Goal: Task Accomplishment & Management: Use online tool/utility

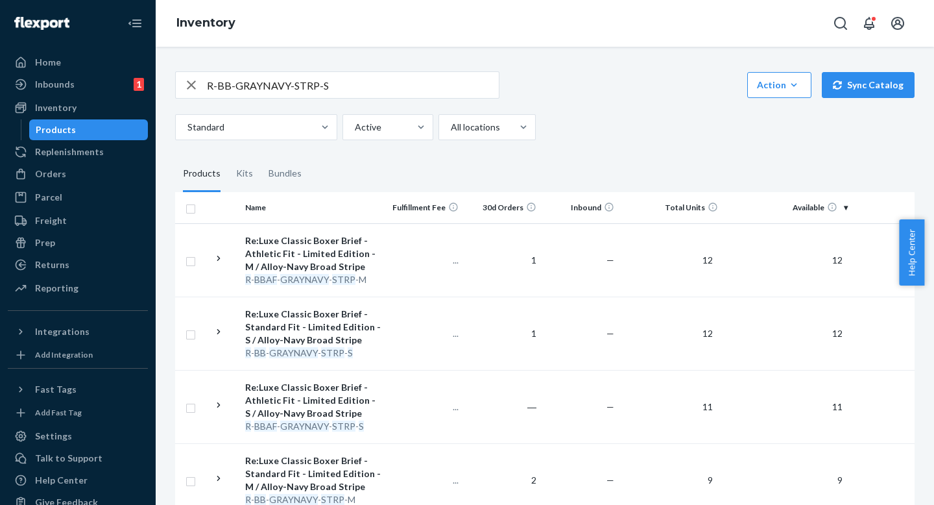
click at [418, 93] on input "R-BB-GRAYNAVY-STRP-S" at bounding box center [353, 85] width 292 height 26
click at [380, 84] on input "R-BB-GRAYNAVY-STRP-S" at bounding box center [353, 85] width 292 height 26
click at [358, 93] on input "R-BB-GRAYNAVY-STRP-S" at bounding box center [353, 85] width 292 height 26
click at [333, 86] on input "R-BB-GRAYNAVY-STRP-S" at bounding box center [353, 85] width 292 height 26
drag, startPoint x: 333, startPoint y: 86, endPoint x: 156, endPoint y: 85, distance: 177.1
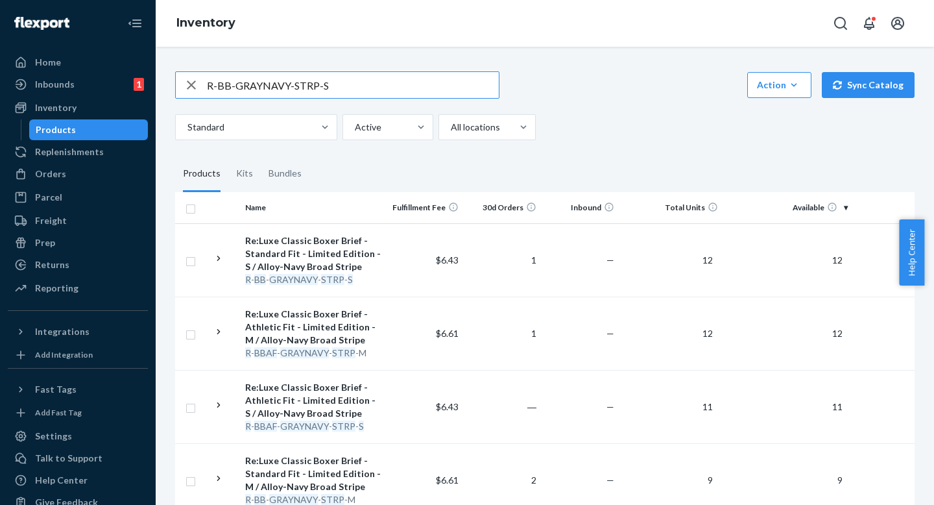
click at [156, 85] on div "R-BB-GRAYNAVY-STRP-S Action Create product Create kit or bundle Bulk create pro…" at bounding box center [545, 276] width 778 height 458
drag, startPoint x: 355, startPoint y: 79, endPoint x: 192, endPoint y: 87, distance: 163.6
click at [195, 87] on div "R-BB-GRAYNAVY-STRP-S" at bounding box center [337, 85] width 323 height 26
paste input "SHARKSKIN"
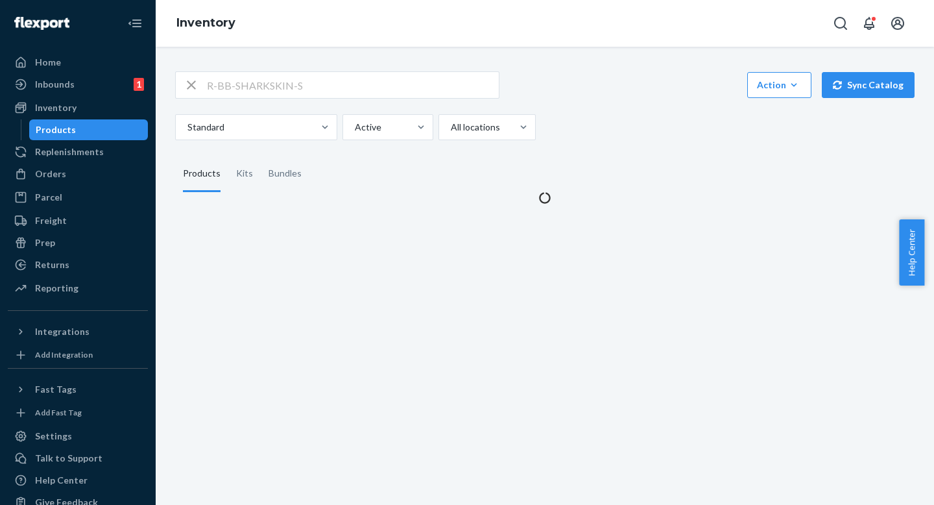
click at [434, 13] on div "Inventory" at bounding box center [545, 23] width 778 height 47
click at [435, 17] on div "Inventory" at bounding box center [545, 23] width 778 height 47
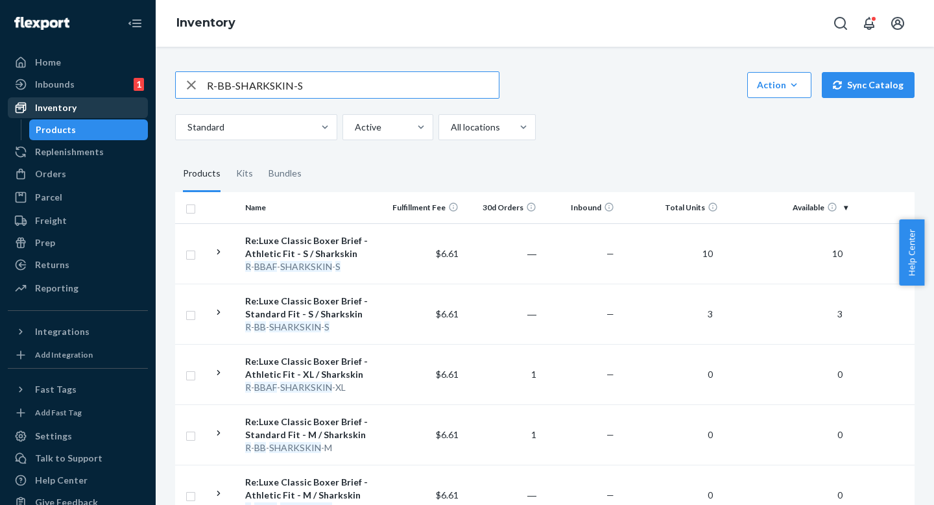
paste input "SKU R-BB-BLACK-S"
type input "SKU R-BB-BLACK-SR-BB-SHARKSKIN-SSKU R-BB-BLACK-S"
click at [319, 86] on input "SKU R-BB-BLACK-SR-BB-SHARKSKIN-SSKU R-BB-BLACK-S" at bounding box center [353, 85] width 292 height 26
paste input "R-BB-BLACK-S"
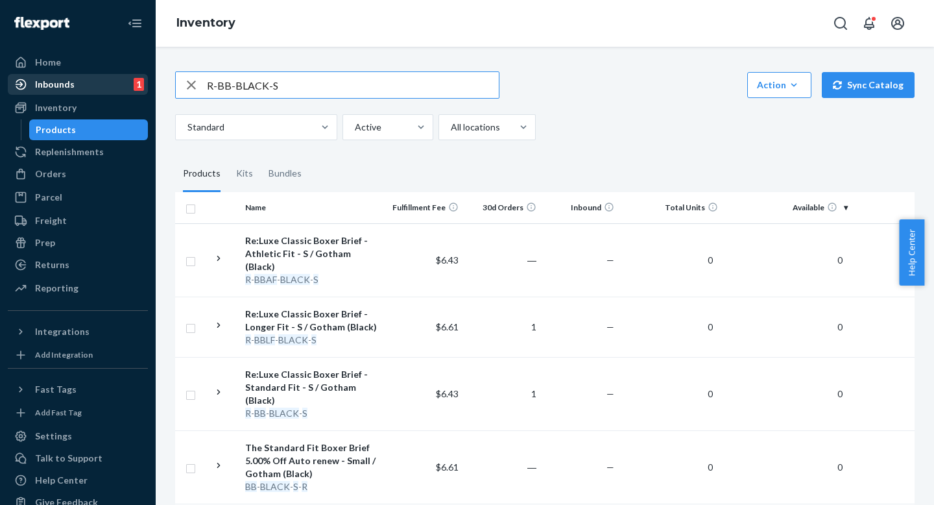
drag, startPoint x: 339, startPoint y: 86, endPoint x: 118, endPoint y: 85, distance: 221.2
click at [118, 83] on div "Home Inbounds 1 Shipping Plans Problems 1 Inventory Products Replenishments Ord…" at bounding box center [467, 252] width 934 height 505
paste input "UENAVY-STRP"
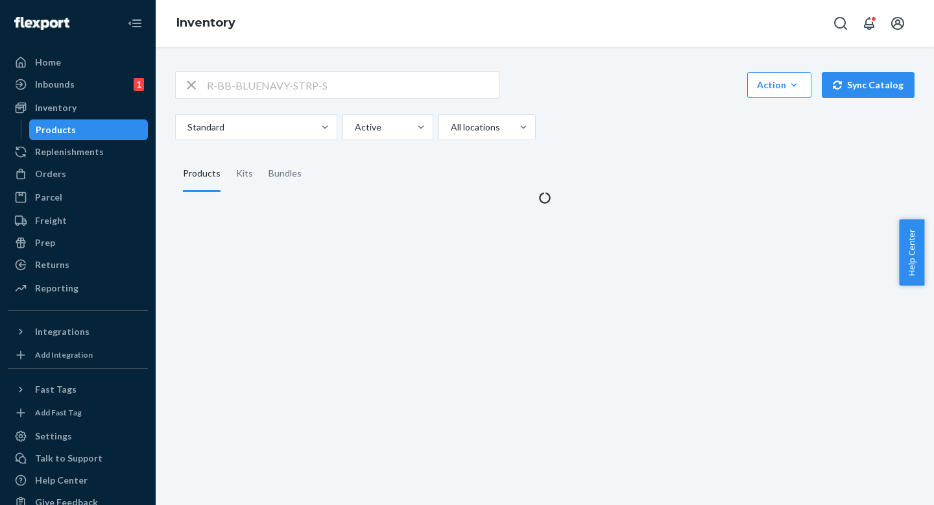
click at [625, 91] on div "R-BB-BLUENAVY-STRP-S Action Create product Create kit or bundle Bulk create pro…" at bounding box center [544, 84] width 739 height 27
click at [627, 117] on div "Standard Active All locations" at bounding box center [540, 127] width 730 height 26
click at [622, 88] on div "R-BB-BLUENAVY-STRP-S Action Create product Create kit or bundle Bulk create pro…" at bounding box center [544, 84] width 739 height 27
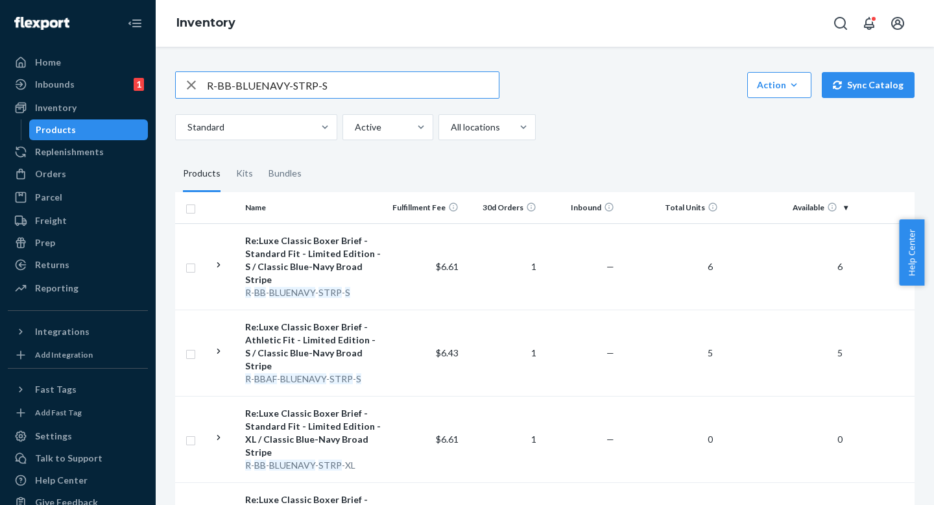
click at [333, 92] on input "R-BB-BLUENAVY-STRP-S" at bounding box center [353, 85] width 292 height 26
click at [333, 91] on input "R-BB-BLUENAVY-STRP-S" at bounding box center [353, 85] width 292 height 26
paste input "R-BB-OXBLOOD-S"
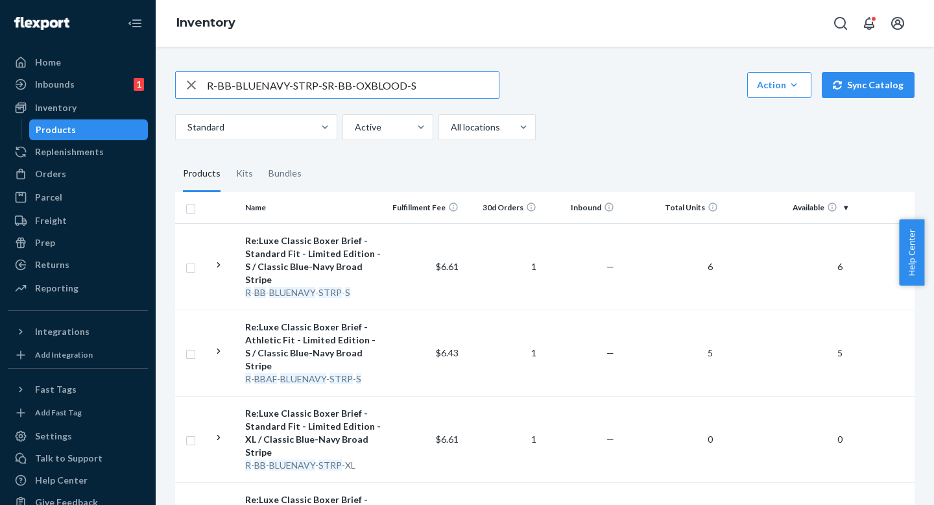
paste input "text"
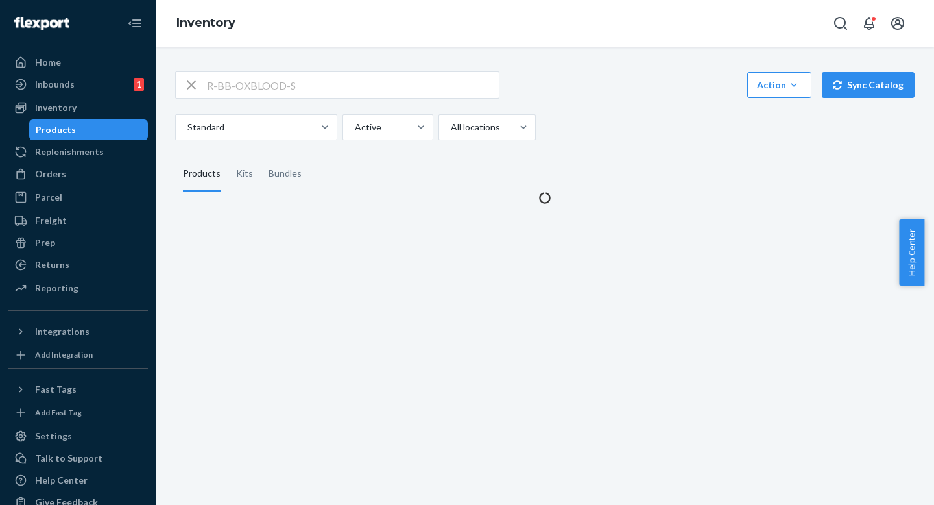
click at [682, 126] on div "Standard Active All locations" at bounding box center [540, 127] width 730 height 26
click at [656, 83] on div "R-BB-OXBLOOD-S Action Create product Create kit or bundle Bulk create products …" at bounding box center [544, 84] width 739 height 27
drag, startPoint x: 660, startPoint y: 104, endPoint x: 654, endPoint y: 91, distance: 14.0
click at [660, 103] on div "R-BB-OXBLOOD-S Action Create product Create kit or bundle Bulk create products …" at bounding box center [544, 105] width 739 height 69
click at [641, 67] on div "R-BB-OXBLOOD-S Action Create product Create kit or bundle Bulk create products …" at bounding box center [544, 130] width 759 height 149
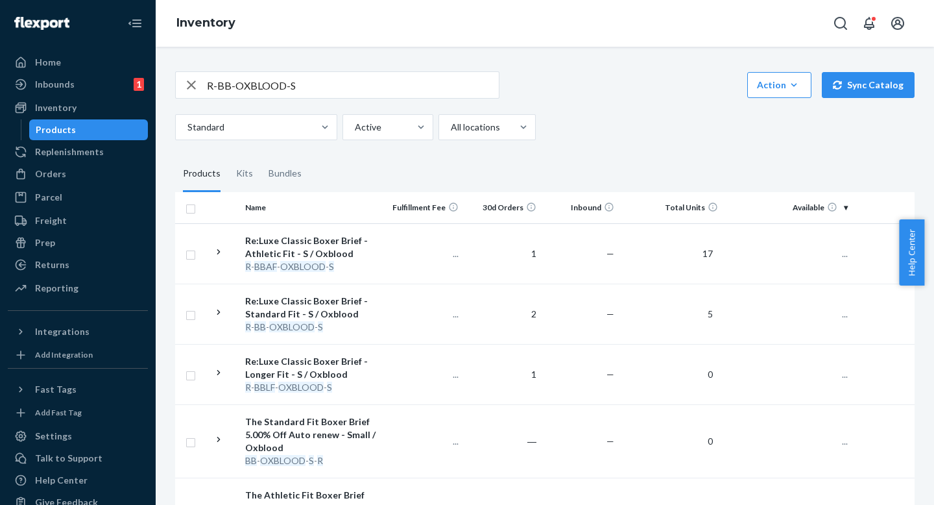
drag, startPoint x: 523, startPoint y: 78, endPoint x: 519, endPoint y: 67, distance: 12.5
click at [519, 67] on div "R-BB-OXBLOOD-S Action Create product Create kit or bundle Bulk create products …" at bounding box center [544, 339] width 759 height 566
click at [521, 79] on div "R-BB-OXBLOOD-S Action Create product Create kit or bundle Bulk create products …" at bounding box center [544, 84] width 739 height 27
click at [521, 64] on div "R-BB-OXBLOOD-S Action Create product Create kit or bundle Bulk create products …" at bounding box center [544, 339] width 759 height 566
click at [330, 70] on div "R-BB-OXBLOOD-S Action Create product Create kit or bundle Bulk create products …" at bounding box center [544, 339] width 759 height 566
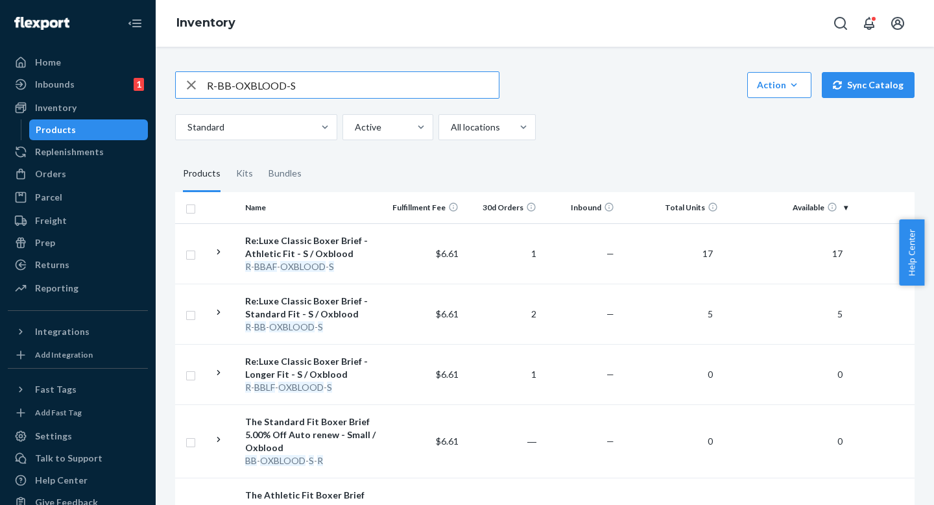
click at [326, 78] on input "R-BB-OXBLOOD-S" at bounding box center [353, 85] width 292 height 26
drag, startPoint x: 304, startPoint y: 80, endPoint x: 358, endPoint y: 89, distance: 55.1
click at [358, 89] on input "R-BB-OXBLOOD-S" at bounding box center [353, 85] width 292 height 26
paste input "SKU R-BB-HUNTER"
drag, startPoint x: 230, startPoint y: 86, endPoint x: 158, endPoint y: 88, distance: 72.7
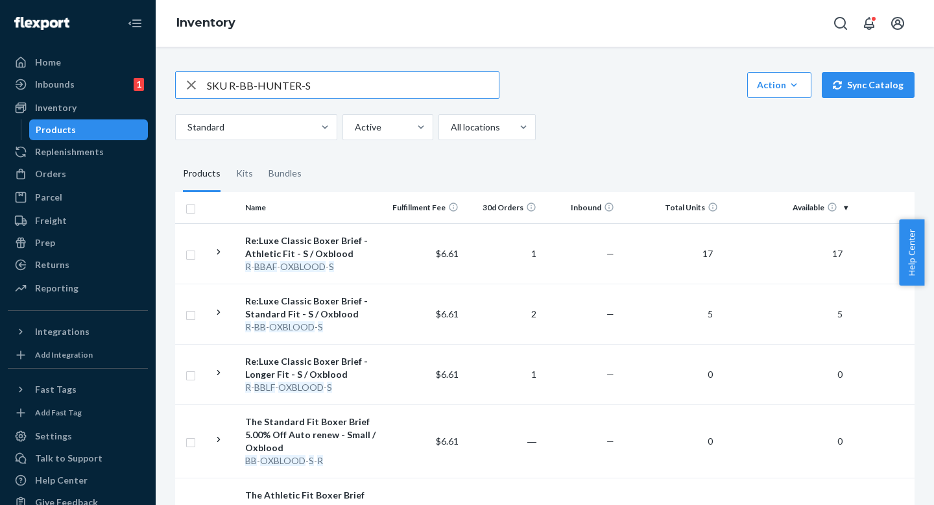
click at [160, 88] on div "SKU R-BB-HUNTER-S Action Create product Create kit or bundle Bulk create produc…" at bounding box center [545, 276] width 778 height 458
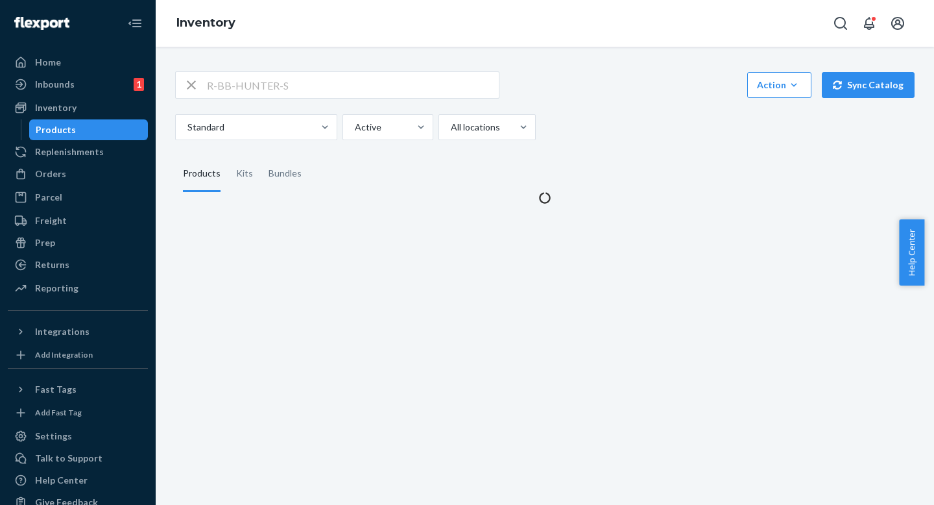
click at [606, 71] on div "R-BB-HUNTER-S Action Create product Create kit or bundle Bulk create products B…" at bounding box center [544, 84] width 739 height 27
click at [625, 106] on div "R-BB-HUNTER-S Action Create product Create kit or bundle Bulk create products B…" at bounding box center [544, 105] width 739 height 69
click at [614, 79] on div "R-BB-HUNTER-S Action Create product Create kit or bundle Bulk create products B…" at bounding box center [544, 84] width 739 height 27
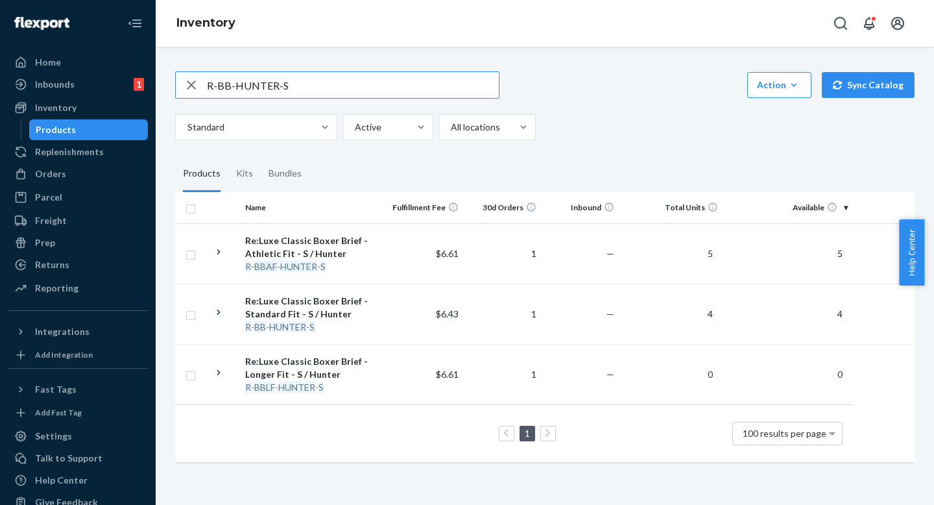
click at [328, 95] on input "R-BB-HUNTER-S" at bounding box center [353, 85] width 292 height 26
paste input "BLACK"
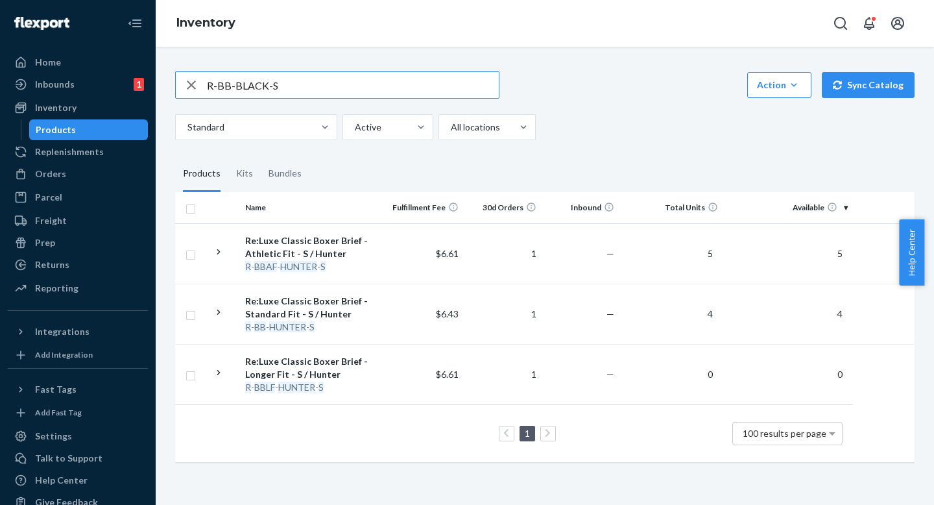
type input "R-BB-BLACK-S"
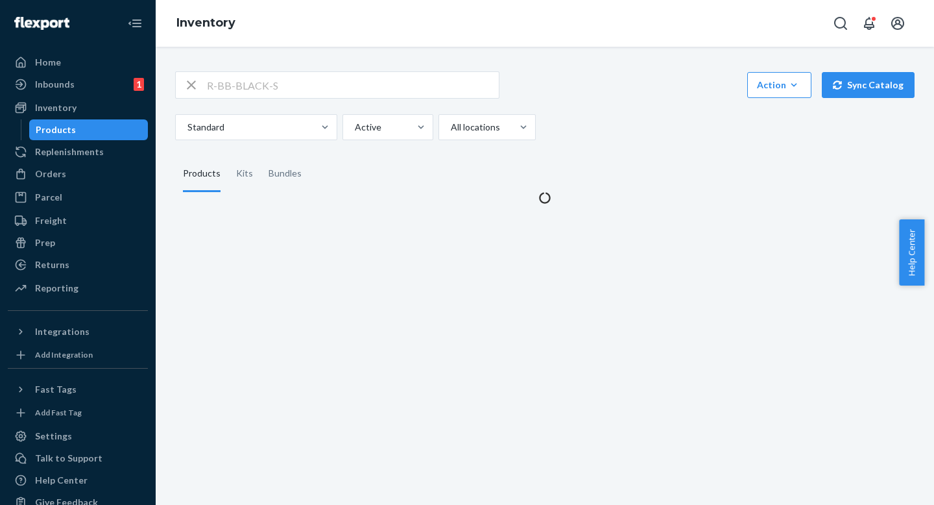
click at [594, 67] on div "R-BB-BLACK-S Action Create product Create kit or bundle Bulk create products Bu…" at bounding box center [544, 130] width 759 height 149
drag, startPoint x: 601, startPoint y: 87, endPoint x: 601, endPoint y: 74, distance: 13.0
click at [600, 84] on div "R-BB-BLACK-S Action Create product Create kit or bundle Bulk create products Bu…" at bounding box center [544, 84] width 739 height 27
click at [599, 73] on div "R-BB-BLACK-S Action Create product Create kit or bundle Bulk create products Bu…" at bounding box center [544, 84] width 739 height 27
click at [603, 87] on div "R-BB-BLACK-S Action Create product Create kit or bundle Bulk create products Bu…" at bounding box center [544, 84] width 739 height 27
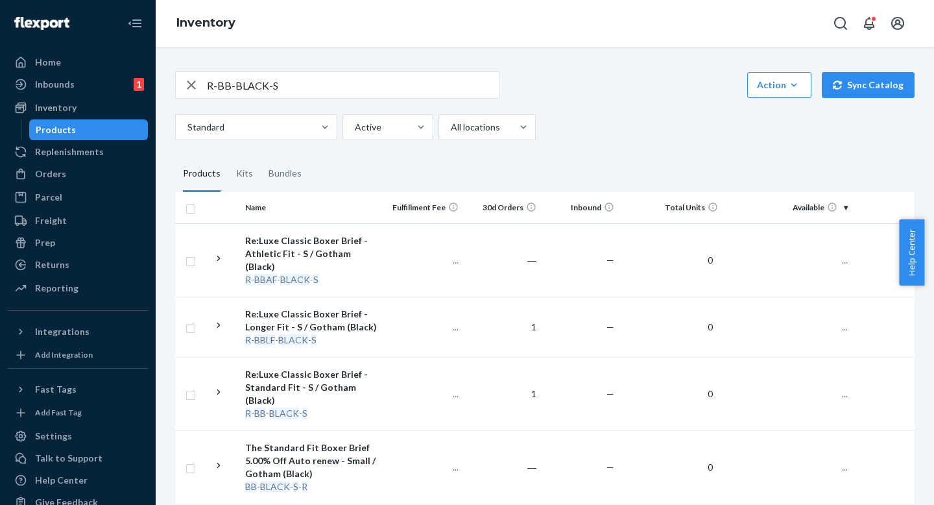
click at [601, 73] on div "R-BB-BLACK-S Action Create product Create kit or bundle Bulk create products Bu…" at bounding box center [544, 84] width 739 height 27
click at [617, 105] on div "R-BB-BLACK-S Action Create product Create kit or bundle Bulk create products Bu…" at bounding box center [544, 105] width 739 height 69
click at [613, 77] on div "R-BB-BLACK-S Action Create product Create kit or bundle Bulk create products Bu…" at bounding box center [544, 84] width 739 height 27
